Goal: Task Accomplishment & Management: Manage account settings

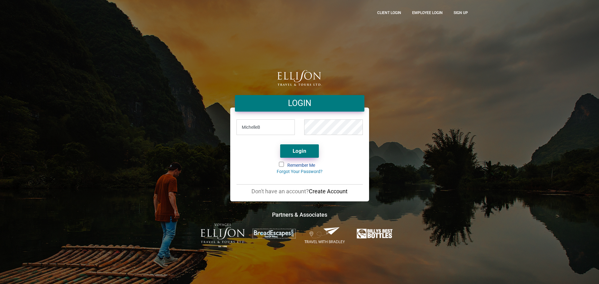
click at [294, 148] on button "Login" at bounding box center [299, 150] width 39 height 13
type input "[EMAIL_ADDRESS][DOMAIN_NAME]"
click at [280, 144] on button "Login" at bounding box center [299, 150] width 39 height 13
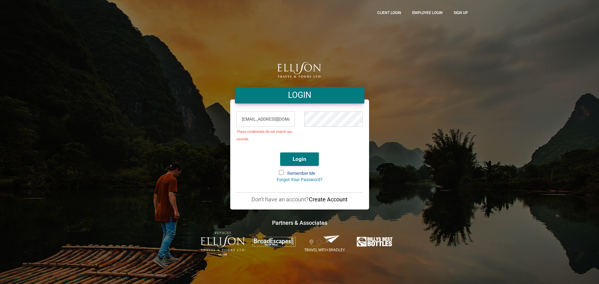
click at [311, 148] on div "Login" at bounding box center [299, 158] width 117 height 20
